Goal: Find specific page/section: Find specific page/section

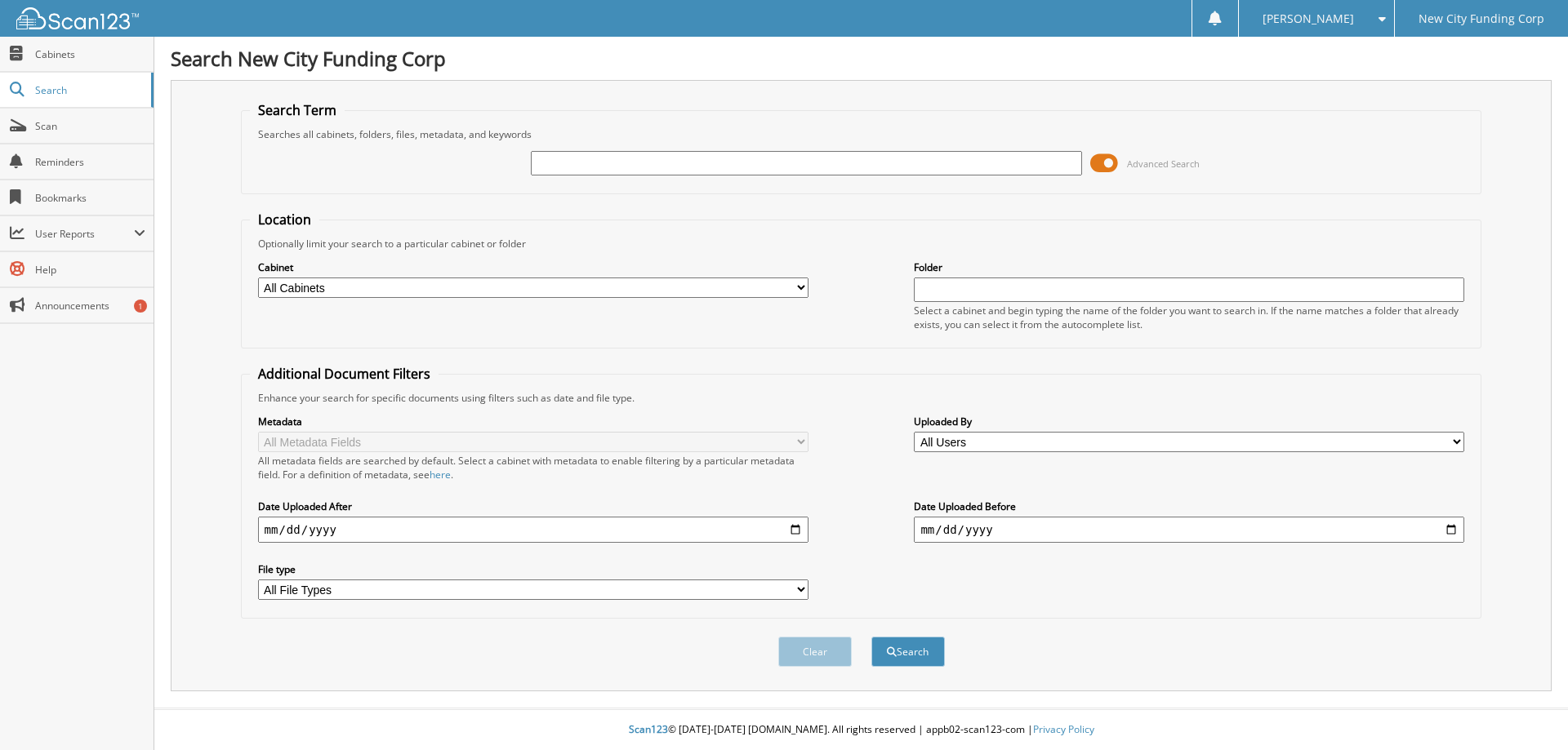
click at [543, 173] on input "text" at bounding box center [806, 163] width 550 height 25
type input "367392"
click at [871, 637] on button "Search" at bounding box center [908, 651] width 74 height 30
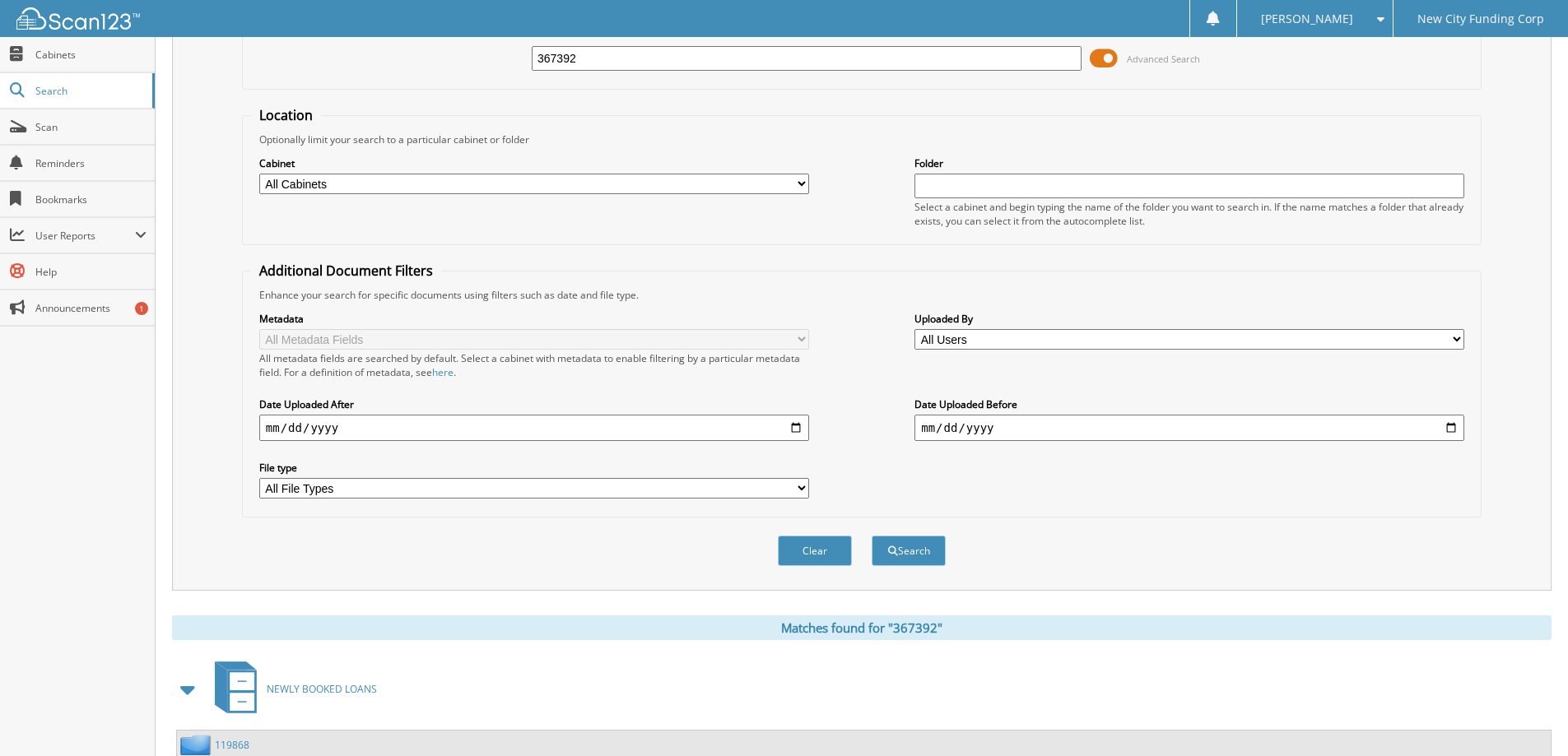
scroll to position [83, 0]
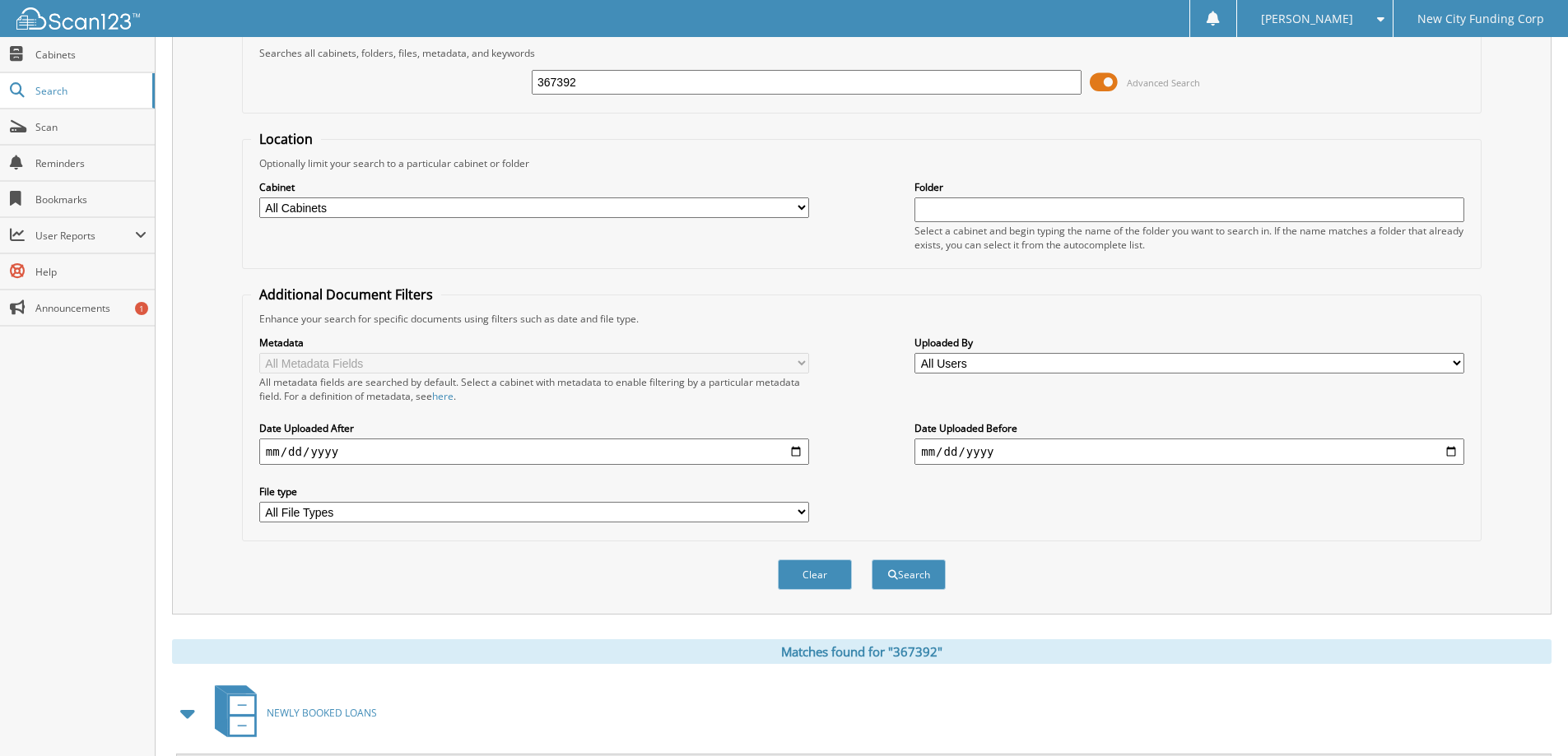
click at [1094, 210] on input "text" at bounding box center [1189, 210] width 550 height 25
type input "367392"
click at [871, 559] on button "Search" at bounding box center [908, 574] width 74 height 31
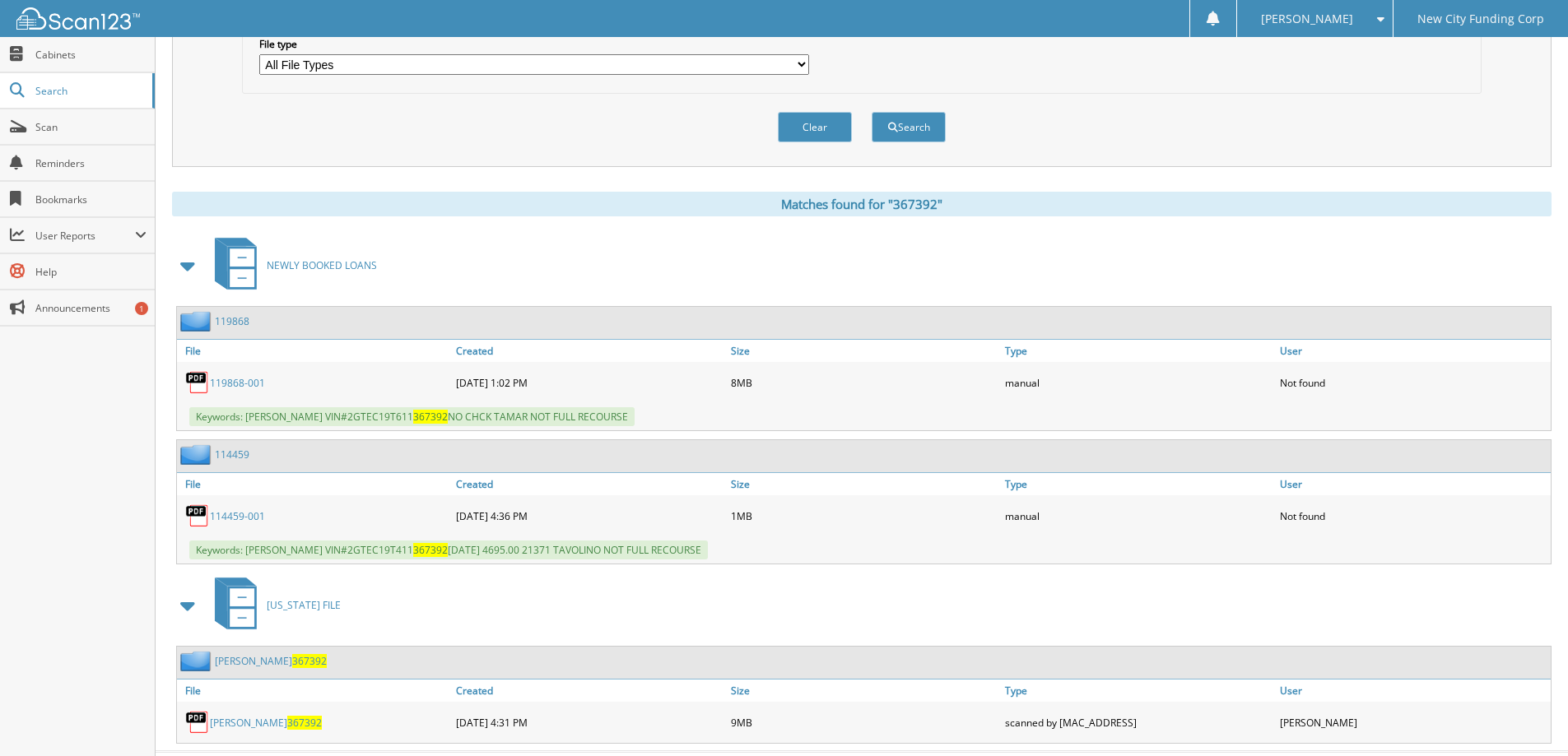
scroll to position [567, 0]
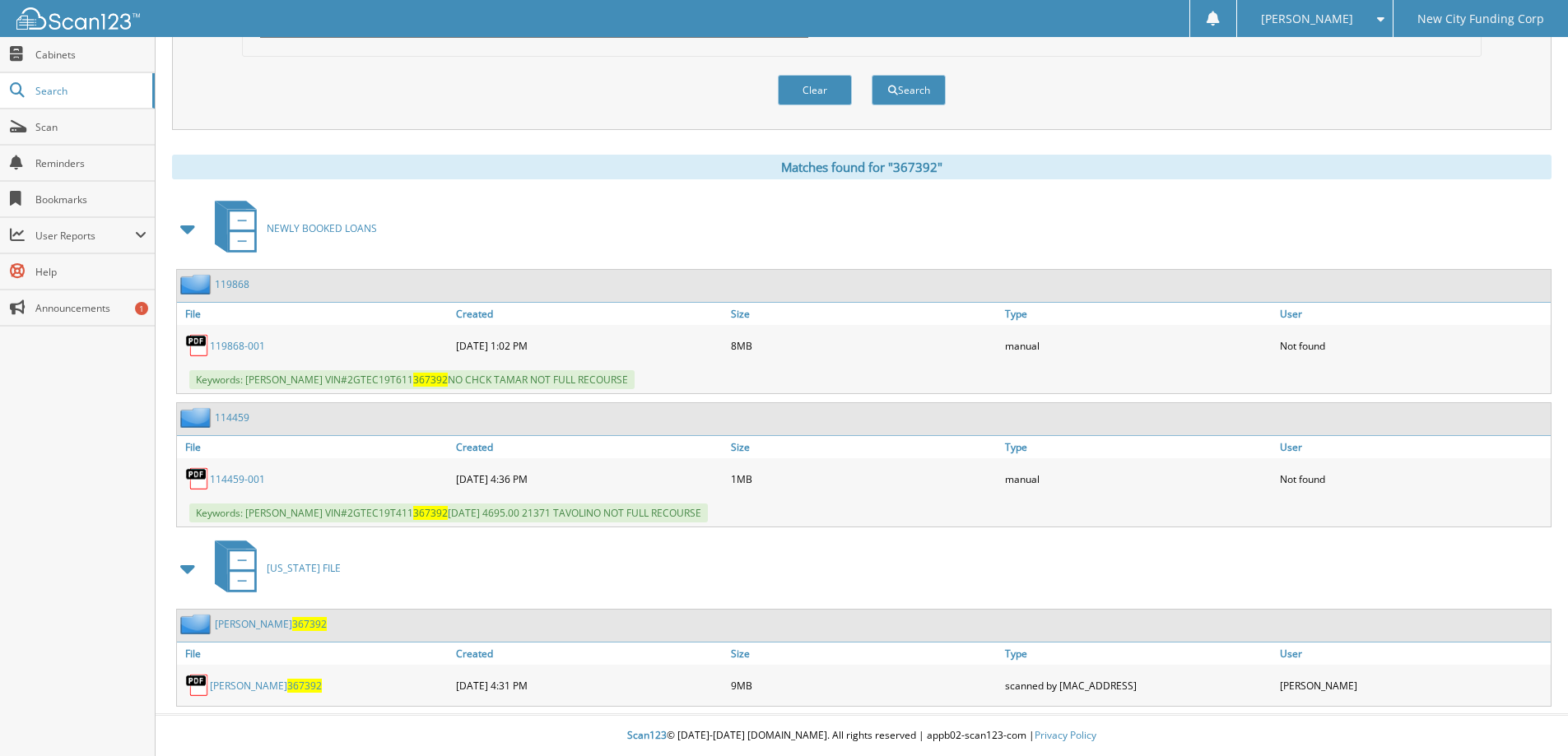
click at [246, 683] on link "julio rosario 367392" at bounding box center [266, 685] width 111 height 14
